Goal: Information Seeking & Learning: Learn about a topic

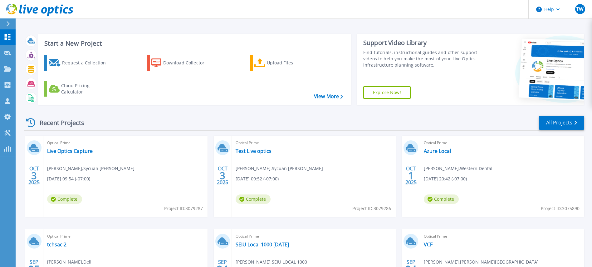
scroll to position [4, 0]
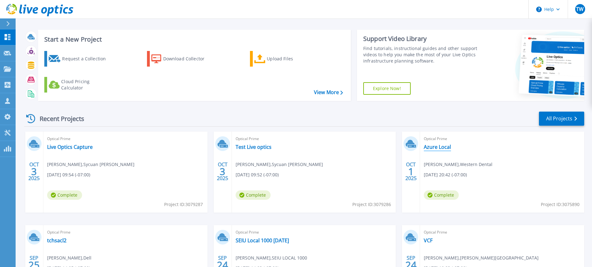
click at [432, 150] on link "Azure Local" at bounding box center [437, 147] width 27 height 6
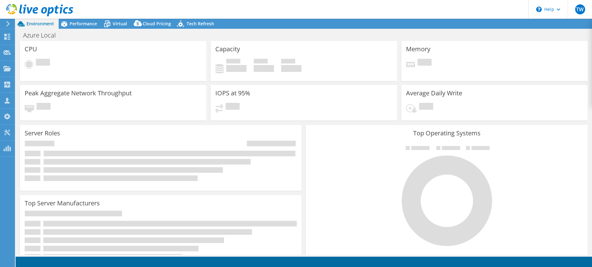
select select "USD"
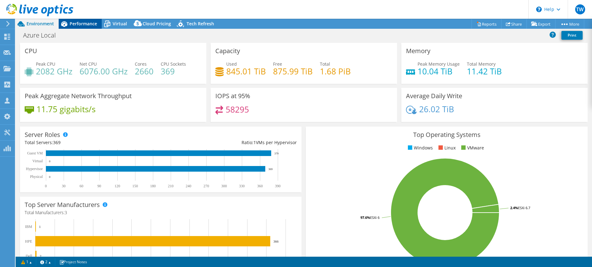
click at [93, 24] on span "Performance" at bounding box center [83, 24] width 27 height 6
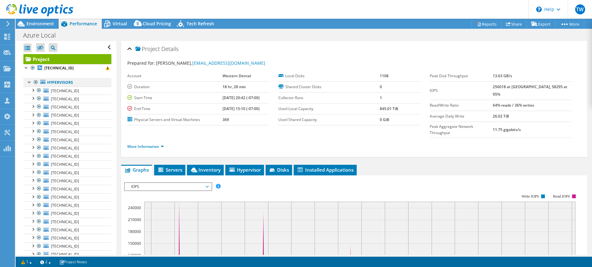
click at [27, 81] on div at bounding box center [30, 81] width 6 height 6
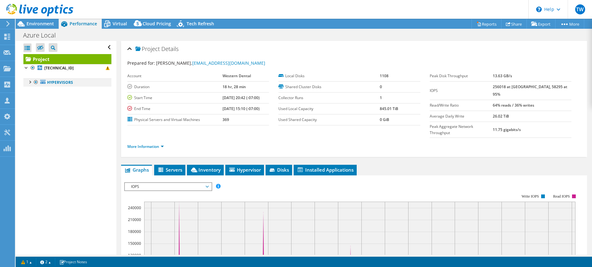
click at [31, 83] on div at bounding box center [30, 81] width 6 height 6
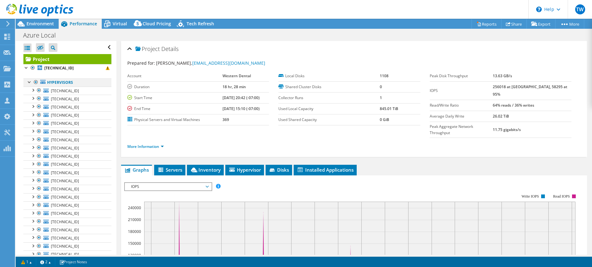
click at [31, 83] on div at bounding box center [30, 81] width 6 height 6
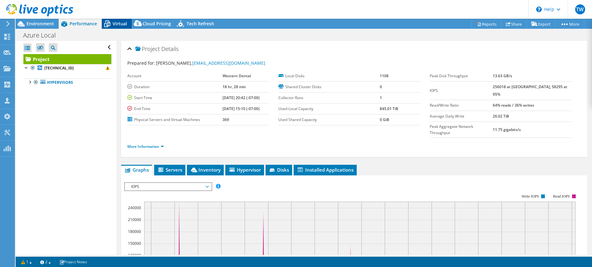
click at [124, 28] on div "Virtual" at bounding box center [117, 24] width 30 height 10
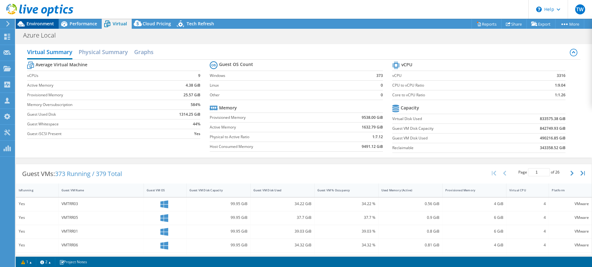
click at [45, 24] on span "Environment" at bounding box center [40, 24] width 27 height 6
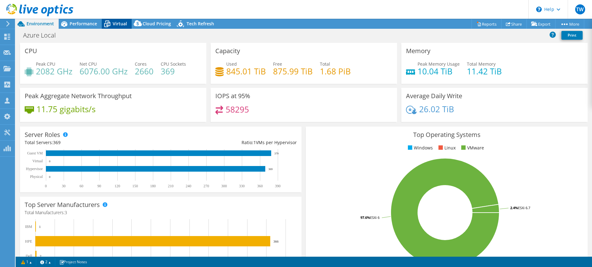
click at [115, 22] on span "Virtual" at bounding box center [120, 24] width 14 height 6
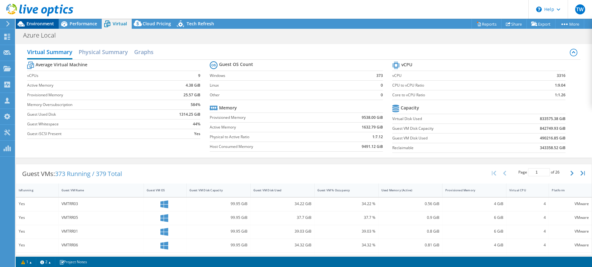
click at [40, 24] on span "Environment" at bounding box center [40, 24] width 27 height 6
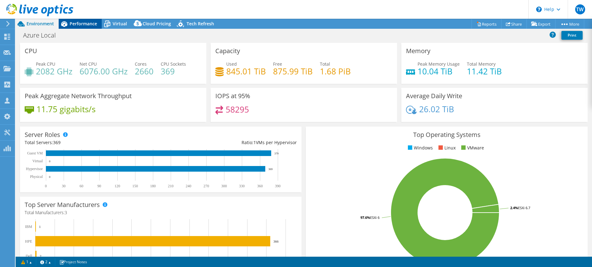
click at [83, 24] on span "Performance" at bounding box center [83, 24] width 27 height 6
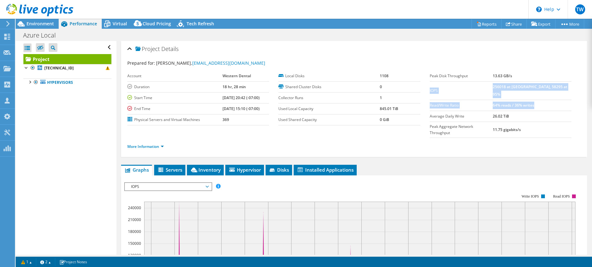
drag, startPoint x: 523, startPoint y: 97, endPoint x: 430, endPoint y: 88, distance: 93.5
click at [430, 88] on tbody "Peak Disk Throughput 13.63 GB/s IOPS 256018 at [GEOGRAPHIC_DATA], 58295 at 95% …" at bounding box center [501, 104] width 142 height 67
copy tbody "IOPS 256018 at Peak, 58295 at 95% Read/Write Ratio 64% reads / 36% writes"
click at [138, 144] on link "More Information" at bounding box center [145, 146] width 37 height 5
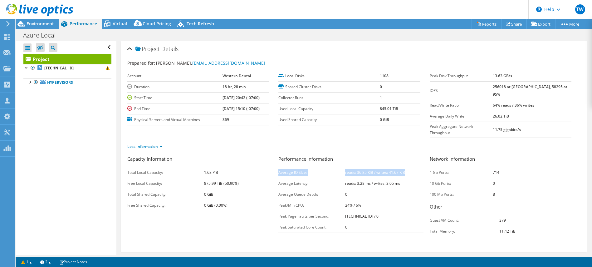
drag, startPoint x: 408, startPoint y: 160, endPoint x: 280, endPoint y: 161, distance: 128.0
click at [280, 167] on tr "Average IO Size: reads: 36.85 KiB / writes: 41.67 KiB" at bounding box center [351, 172] width 145 height 11
copy tr "Average IO Size: reads: 36.85 KiB / writes: 41.67 KiB"
click at [32, 24] on span "Environment" at bounding box center [40, 24] width 27 height 6
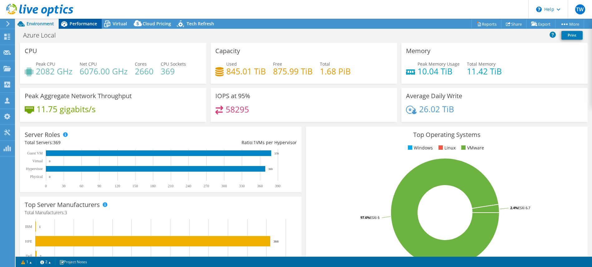
click at [74, 23] on span "Performance" at bounding box center [83, 24] width 27 height 6
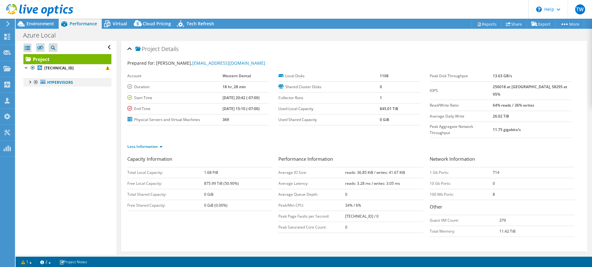
click at [30, 83] on div at bounding box center [30, 81] width 6 height 6
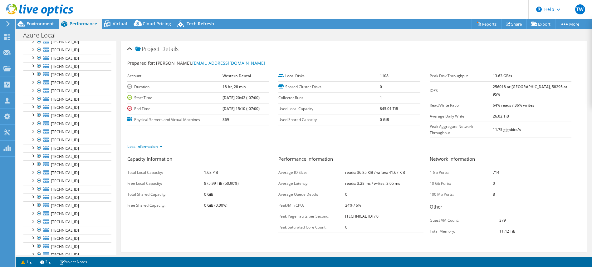
scroll to position [20, 0]
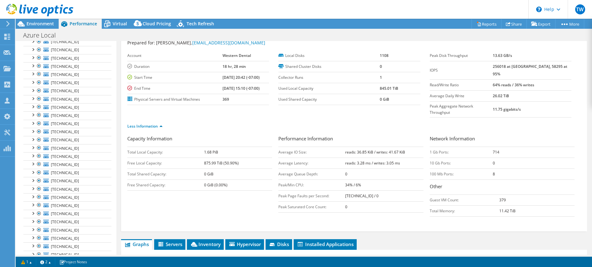
click at [168, 241] on span "Servers" at bounding box center [169, 244] width 25 height 6
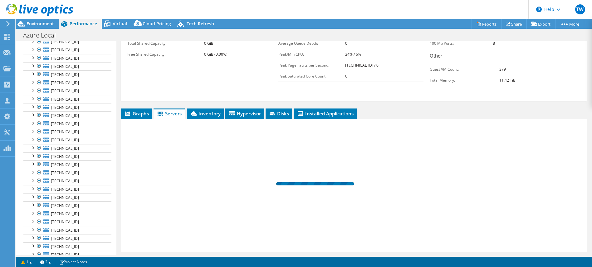
scroll to position [159, 0]
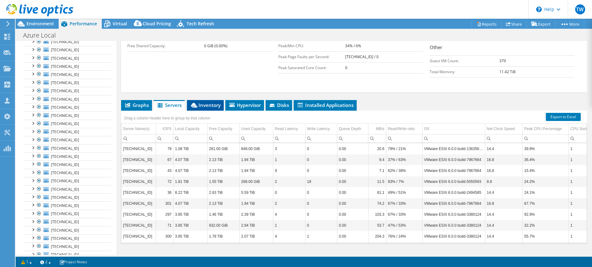
click at [208, 102] on span "Inventory" at bounding box center [205, 105] width 31 height 6
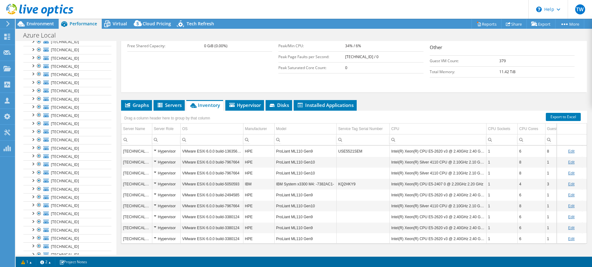
scroll to position [0, 1]
drag, startPoint x: 302, startPoint y: 138, endPoint x: 278, endPoint y: 137, distance: 24.4
click at [278, 146] on td "ProLiant ML110 Gen9" at bounding box center [305, 151] width 62 height 11
click at [317, 146] on td "ProLiant ML110 Gen9" at bounding box center [305, 151] width 62 height 11
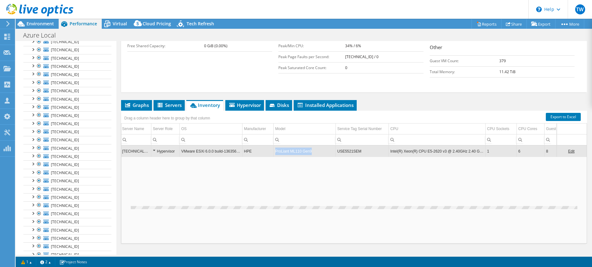
click at [266, 146] on tr "[TECHNICAL_ID] Hypervisor VMware ESXi 6.0.0 build-13635687 HPE ProLiant ML110 G…" at bounding box center [378, 151] width 514 height 11
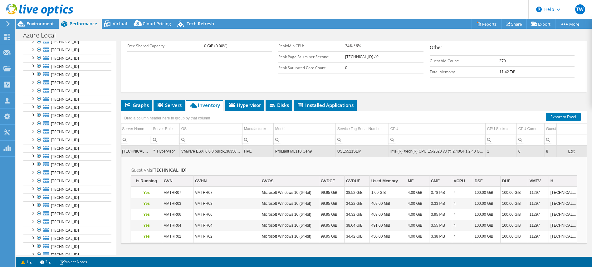
click at [152, 146] on td "Hypervisor" at bounding box center [165, 151] width 28 height 11
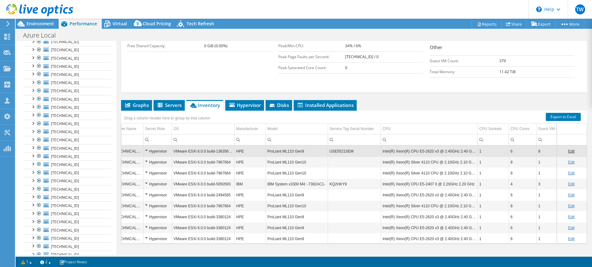
scroll to position [0, 5]
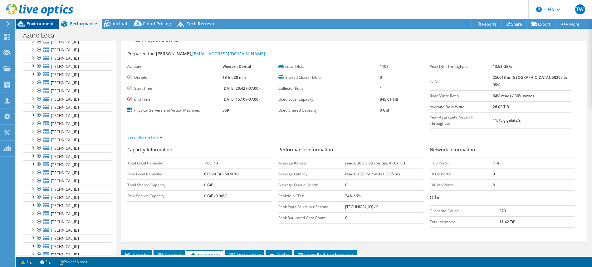
click at [26, 23] on icon at bounding box center [21, 23] width 11 height 11
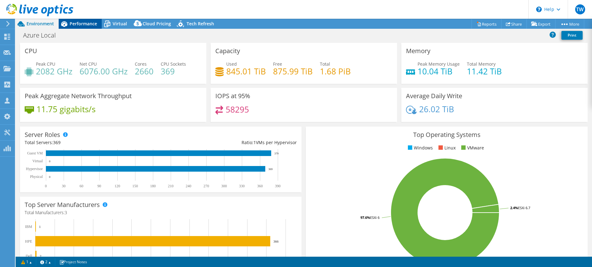
click at [89, 24] on span "Performance" at bounding box center [83, 24] width 27 height 6
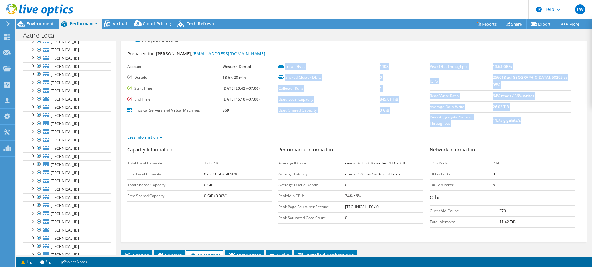
drag, startPoint x: 229, startPoint y: 110, endPoint x: 127, endPoint y: 108, distance: 102.1
click at [127, 108] on tr "Physical Servers and Virtual Machines 369" at bounding box center [198, 110] width 142 height 11
click at [127, 108] on label "Physical Servers and Virtual Machines" at bounding box center [174, 110] width 95 height 6
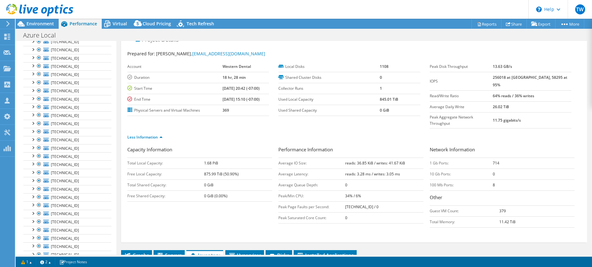
scroll to position [0, 0]
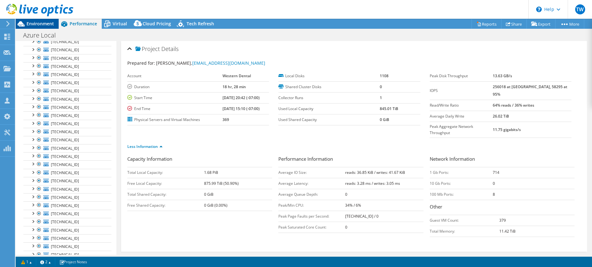
click at [48, 25] on span "Environment" at bounding box center [40, 24] width 27 height 6
